Goal: Task Accomplishment & Management: Use online tool/utility

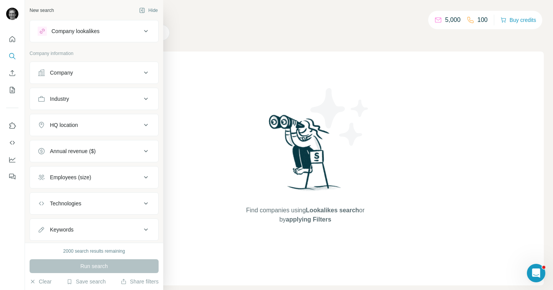
click at [43, 69] on icon at bounding box center [42, 73] width 8 height 8
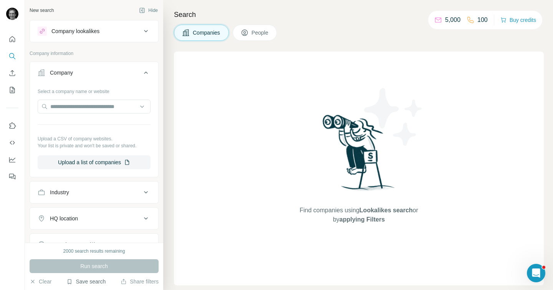
click at [83, 282] on button "Save search" at bounding box center [85, 281] width 39 height 8
click at [100, 264] on div "View my saved searches" at bounding box center [107, 267] width 81 height 15
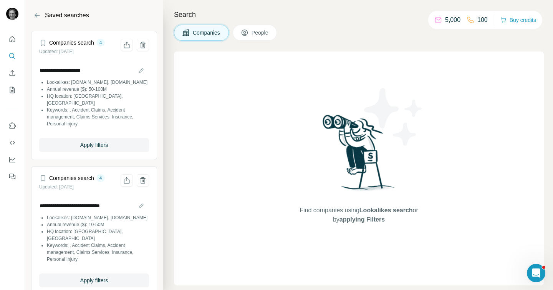
click at [121, 59] on div "**********" at bounding box center [94, 97] width 110 height 82
click at [101, 141] on span "Apply filters" at bounding box center [94, 145] width 28 height 8
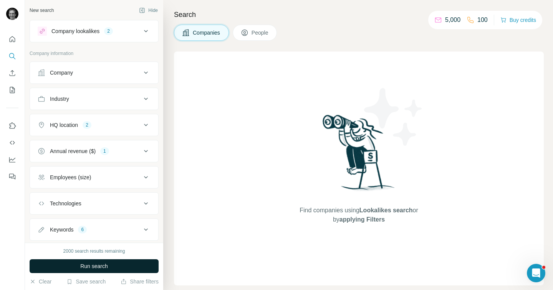
click at [100, 259] on button "Run search" at bounding box center [94, 266] width 129 height 14
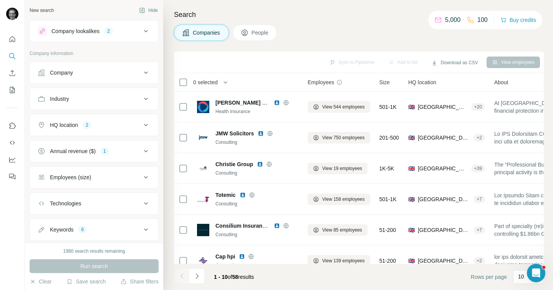
click at [125, 181] on button "Employees (size)" at bounding box center [94, 177] width 128 height 18
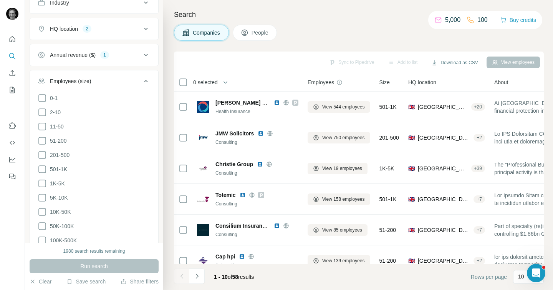
scroll to position [97, 0]
click at [43, 138] on icon at bounding box center [42, 139] width 9 height 9
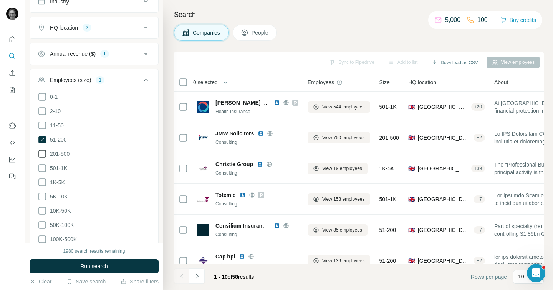
click at [44, 155] on icon at bounding box center [42, 153] width 9 height 9
click at [42, 165] on icon at bounding box center [42, 167] width 9 height 9
click at [42, 179] on icon at bounding box center [42, 182] width 9 height 9
click at [42, 197] on icon at bounding box center [42, 196] width 9 height 9
click at [41, 208] on icon at bounding box center [42, 210] width 9 height 9
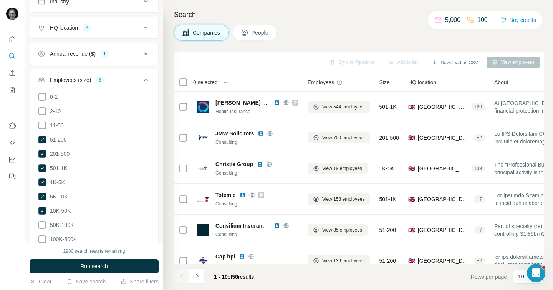
click at [41, 229] on ul "0-1 2-10 11-50 [PHONE_NUMBER] 501-1K 1K-5K 5K-10K 10K-50K 50K-100K 100K-500K 50…" at bounding box center [94, 175] width 113 height 166
click at [43, 241] on icon at bounding box center [42, 238] width 9 height 9
click at [42, 226] on icon at bounding box center [42, 224] width 9 height 9
click at [71, 267] on button "Run search" at bounding box center [94, 266] width 129 height 14
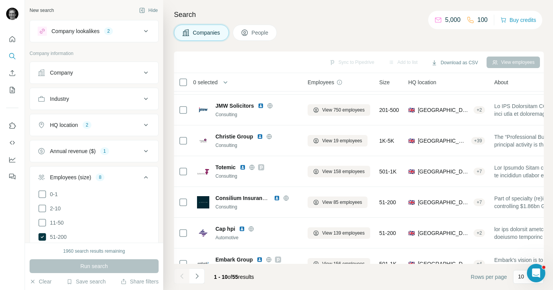
click at [148, 32] on icon at bounding box center [145, 31] width 9 height 9
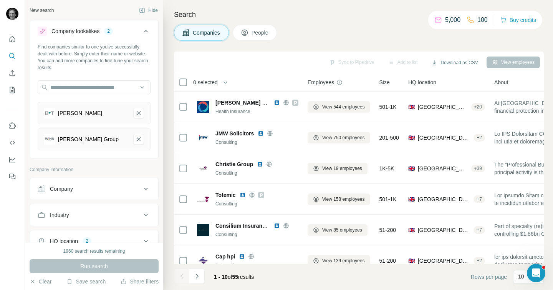
click at [343, 11] on h4 "Search" at bounding box center [359, 14] width 370 height 11
click at [399, 61] on div "Add to list" at bounding box center [403, 62] width 40 height 12
click at [17, 34] on button "Quick start" at bounding box center [12, 39] width 12 height 14
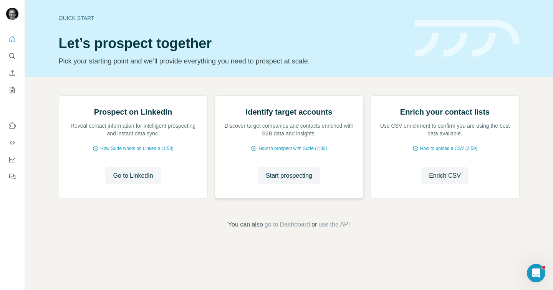
click at [286, 198] on div "Identify target accounts Discover target companies and contacts enriched with B…" at bounding box center [289, 147] width 148 height 102
click at [284, 180] on span "Start prospecting" at bounding box center [289, 175] width 47 height 9
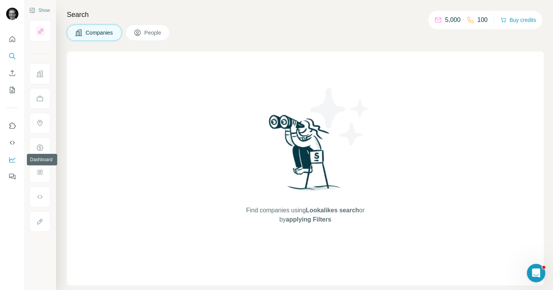
click at [12, 159] on icon "Dashboard" at bounding box center [12, 160] width 8 height 8
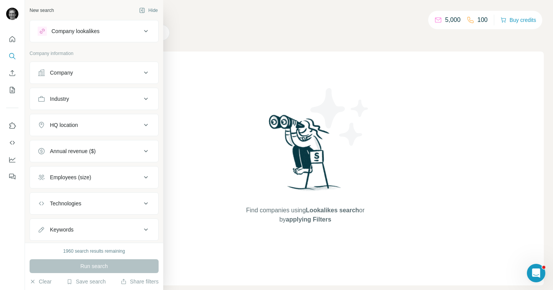
click at [106, 35] on div "Company lookalikes" at bounding box center [90, 31] width 104 height 9
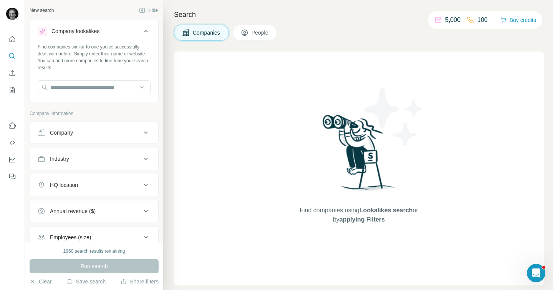
click at [85, 276] on div "1960 search results remaining Run search Clear Save search Share filters" at bounding box center [94, 266] width 138 height 47
click at [83, 281] on button "Save search" at bounding box center [85, 281] width 39 height 8
click at [92, 269] on div "View my saved searches" at bounding box center [107, 267] width 81 height 15
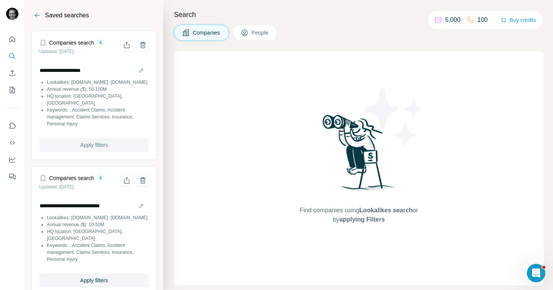
click at [108, 141] on span "Apply filters" at bounding box center [94, 145] width 28 height 8
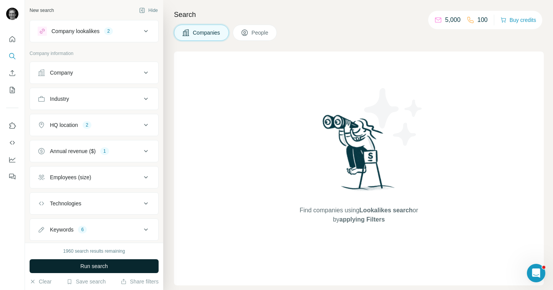
click at [141, 264] on button "Run search" at bounding box center [94, 266] width 129 height 14
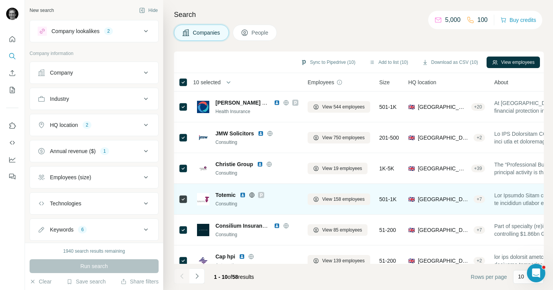
scroll to position [135, 0]
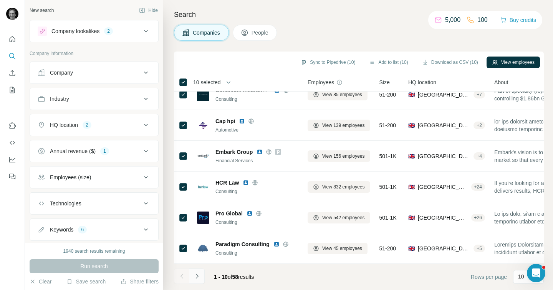
click at [199, 279] on icon "Navigate to next page" at bounding box center [197, 276] width 8 height 8
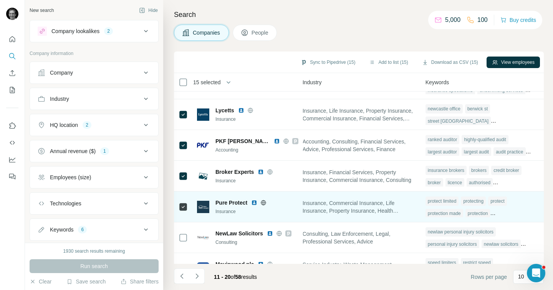
scroll to position [135, 477]
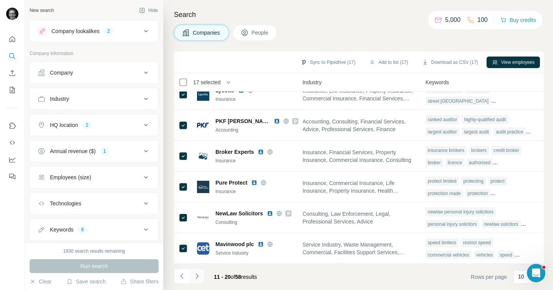
click at [196, 274] on icon "Navigate to next page" at bounding box center [197, 276] width 8 height 8
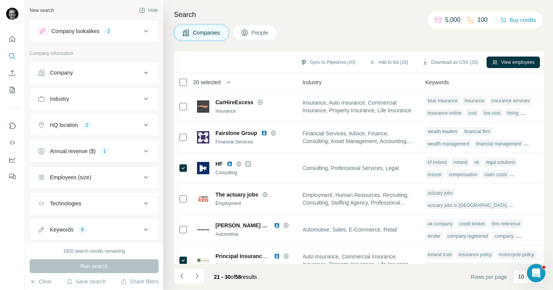
scroll to position [135, 473]
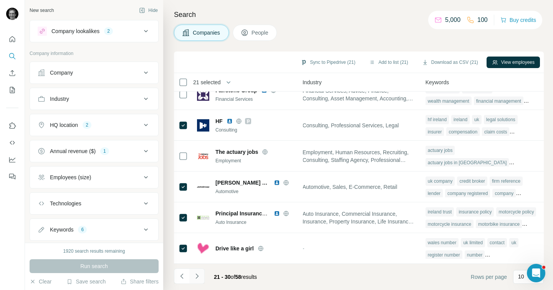
click at [200, 277] on icon "Navigate to next page" at bounding box center [197, 276] width 8 height 8
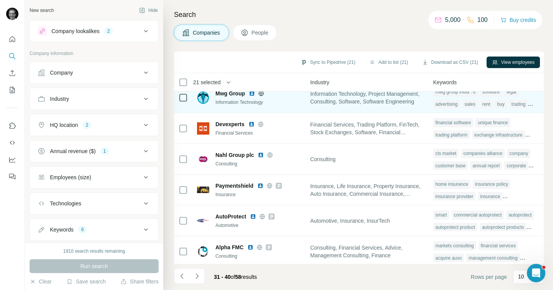
scroll to position [135, 465]
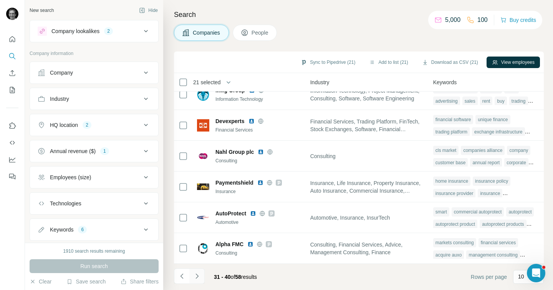
click at [201, 279] on button "Navigate to next page" at bounding box center [196, 275] width 15 height 15
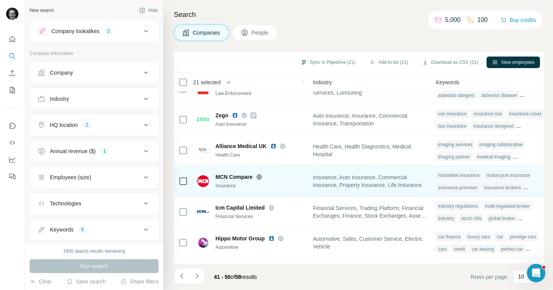
scroll to position [135, 459]
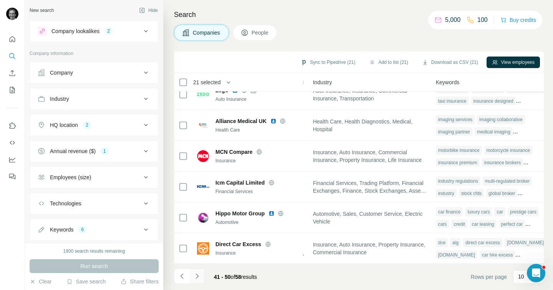
click at [199, 278] on icon "Navigate to next page" at bounding box center [197, 276] width 8 height 8
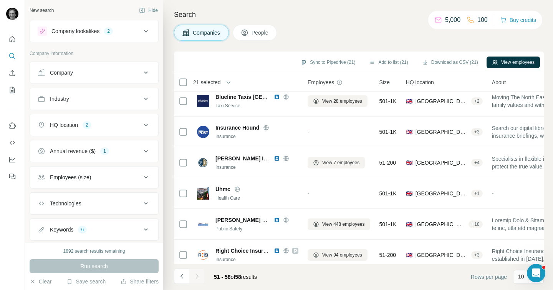
scroll to position [0, 0]
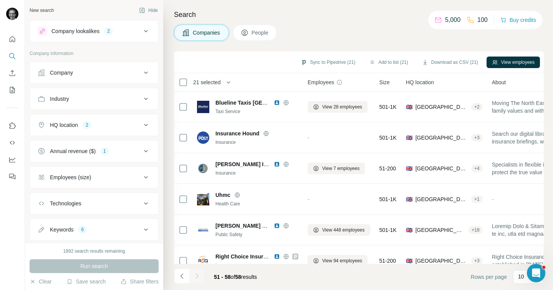
click at [196, 277] on div at bounding box center [196, 275] width 15 height 15
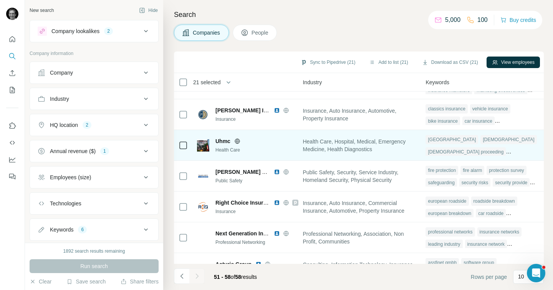
scroll to position [74, 470]
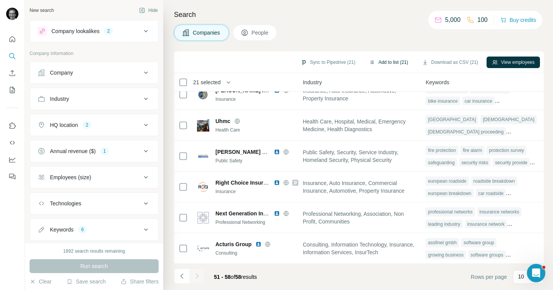
click at [390, 62] on button "Add to list (21)" at bounding box center [389, 62] width 50 height 12
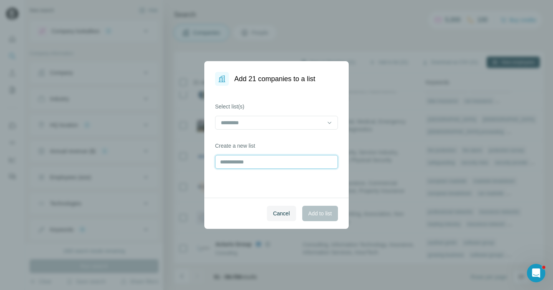
click at [276, 161] on input "text" at bounding box center [276, 162] width 123 height 14
click at [332, 116] on div at bounding box center [330, 123] width 8 height 14
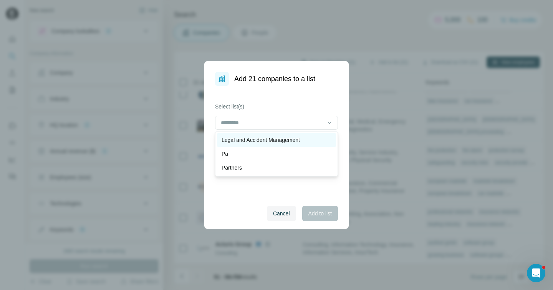
click at [289, 141] on p "Legal and Accident Management" at bounding box center [261, 140] width 78 height 8
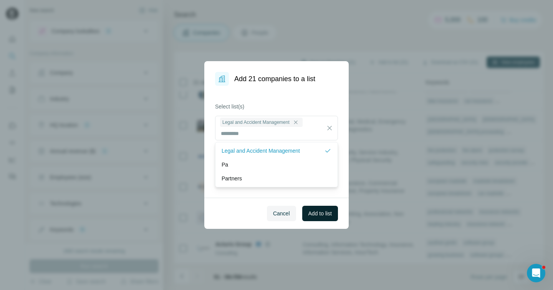
click at [317, 214] on span "Add to list" at bounding box center [320, 213] width 23 height 8
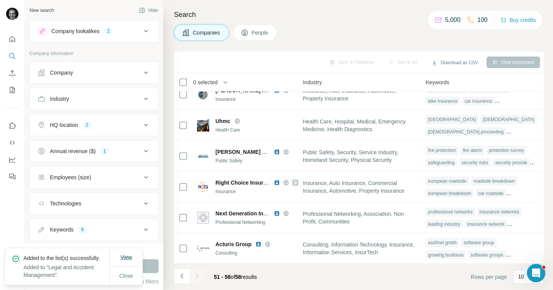
click at [129, 254] on span "View" at bounding box center [126, 257] width 12 height 6
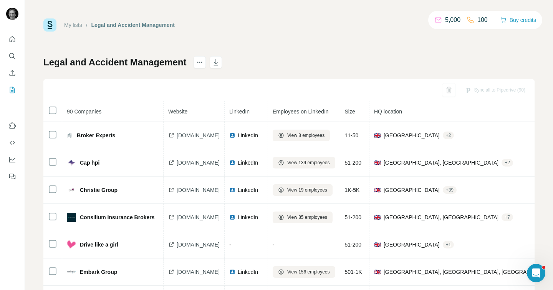
click at [76, 26] on link "My lists" at bounding box center [73, 25] width 18 height 6
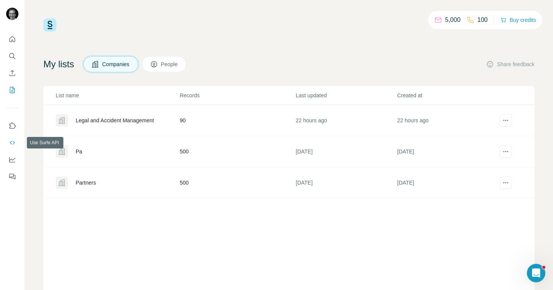
click at [15, 141] on icon "Use Surfe API" at bounding box center [12, 143] width 8 height 8
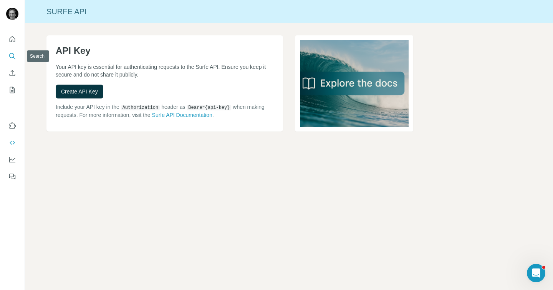
click at [10, 48] on nav at bounding box center [12, 64] width 12 height 65
click at [11, 47] on nav at bounding box center [12, 64] width 12 height 65
click at [11, 40] on icon "Quick start" at bounding box center [12, 39] width 8 height 8
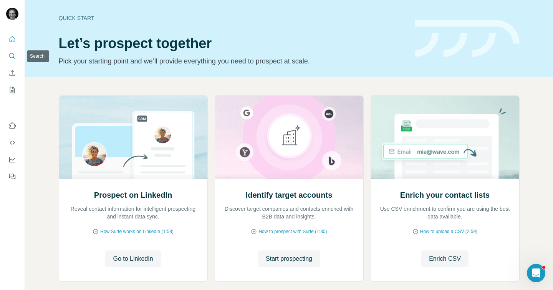
click at [9, 52] on icon "Search" at bounding box center [12, 56] width 8 height 8
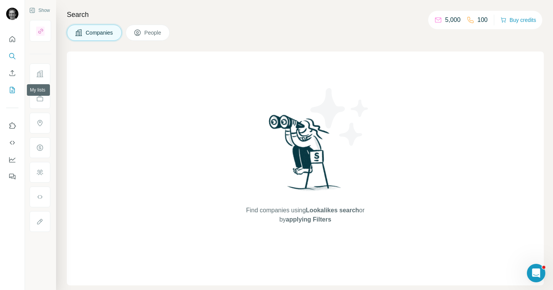
click at [10, 84] on button "My lists" at bounding box center [12, 90] width 12 height 14
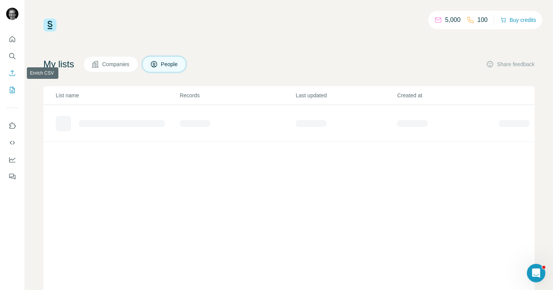
click at [11, 71] on icon "Enrich CSV" at bounding box center [12, 73] width 8 height 8
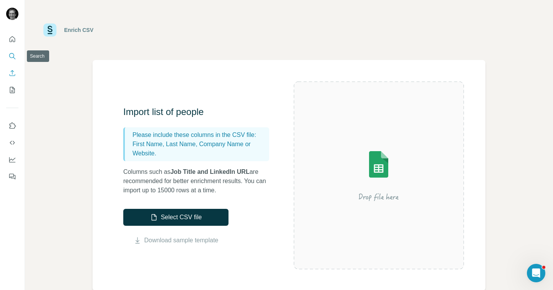
click at [11, 55] on icon "Search" at bounding box center [12, 56] width 8 height 8
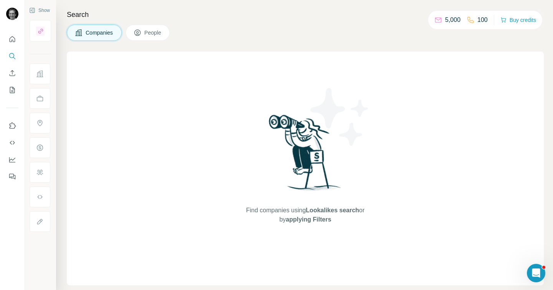
click at [81, 9] on h4 "Search" at bounding box center [305, 14] width 477 height 11
click at [12, 92] on icon "My lists" at bounding box center [12, 90] width 8 height 8
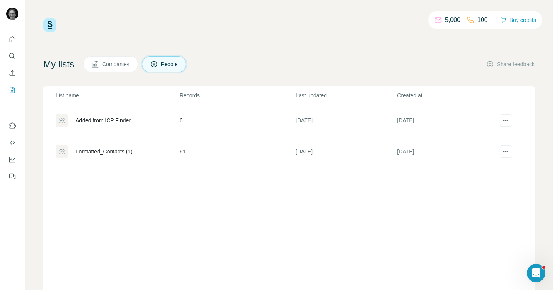
click at [124, 62] on span "Companies" at bounding box center [116, 64] width 28 height 8
